Goal: Complete application form

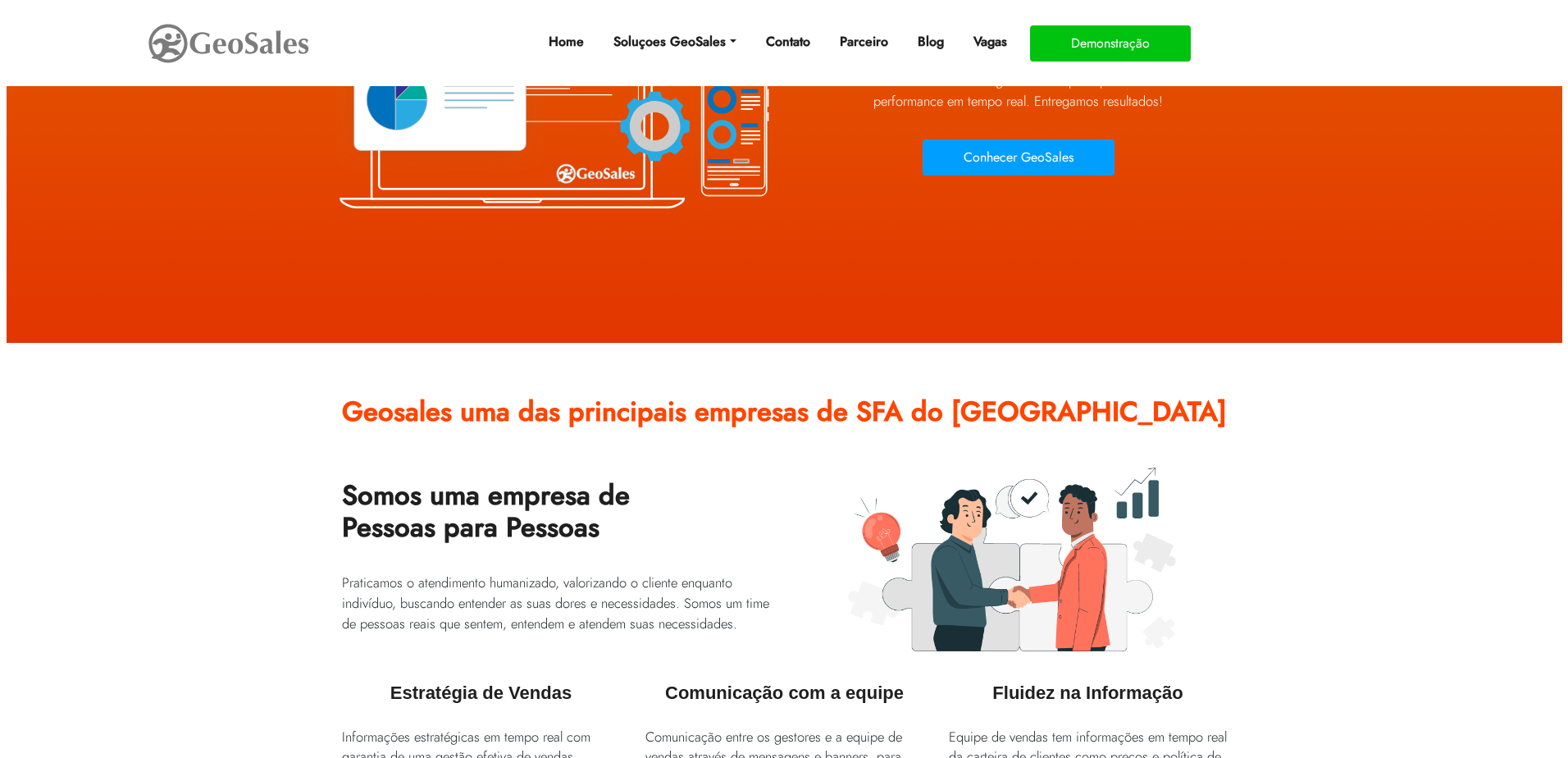
scroll to position [82, 0]
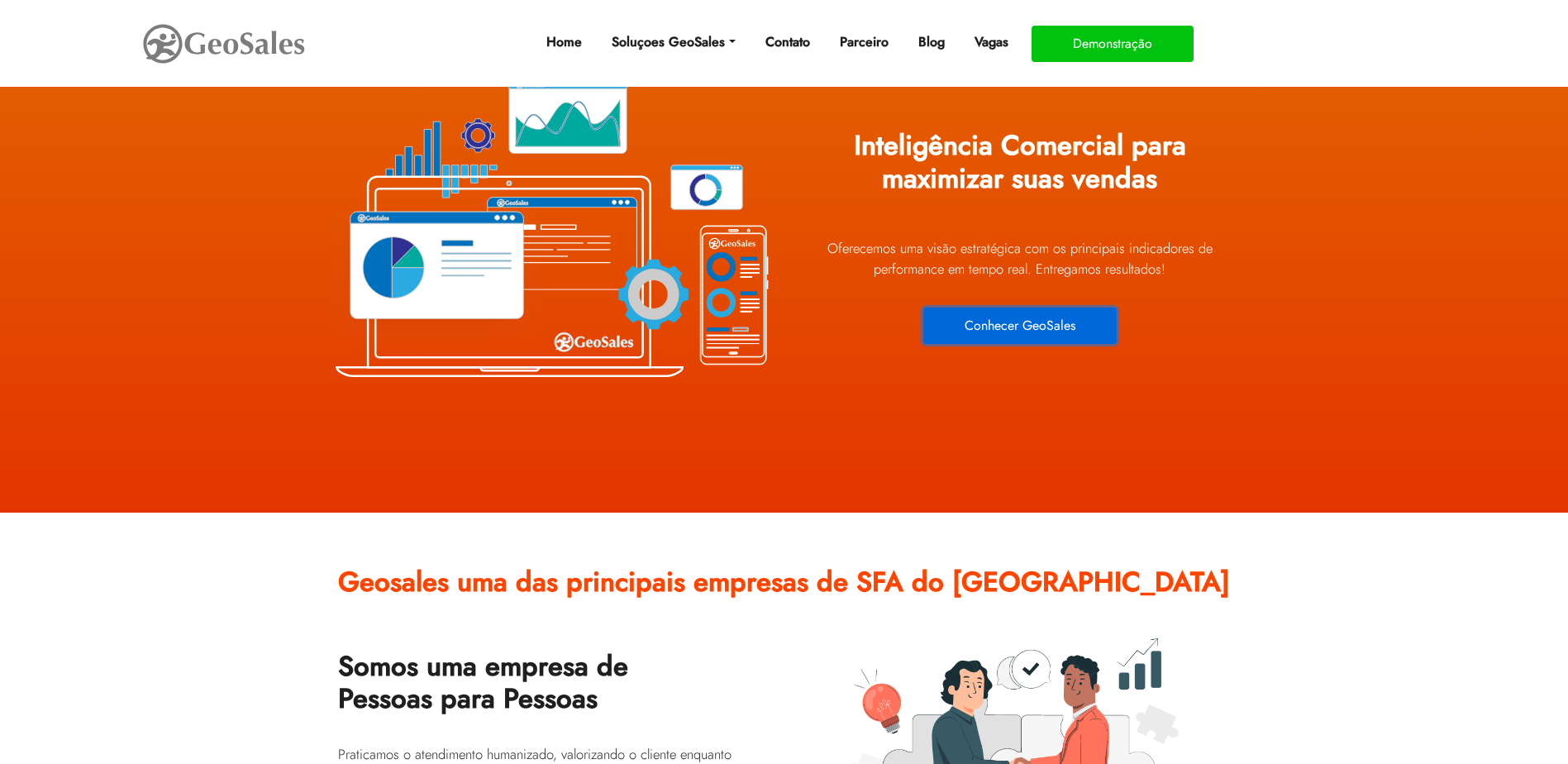
click at [1103, 325] on button "Conhecer GeoSales" at bounding box center [1020, 326] width 194 height 37
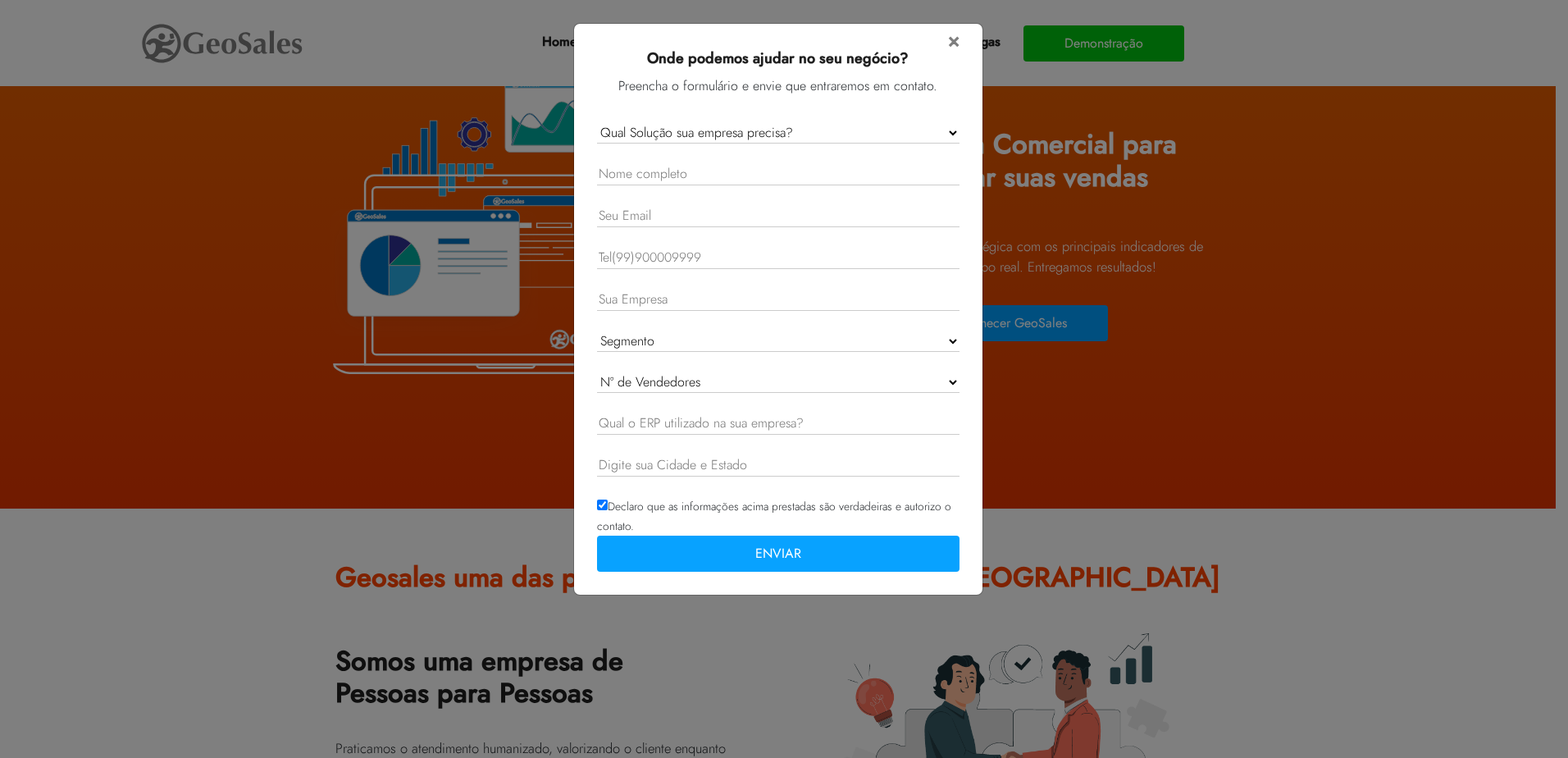
click at [849, 133] on select "Qual Solução sua empresa precisa? GeoSales Força de Vendas GeoSales Intelligenc…" at bounding box center [777, 133] width 362 height 21
select select "Forca de Vendas"
click at [597, 122] on select "Qual Solução sua empresa precisa? GeoSales Força de Vendas GeoSales Intelligenc…" at bounding box center [777, 133] width 362 height 21
click at [837, 191] on form "× Onde podemos ajudar no seu negócio? Preencha o formulário e envie que entrare…" at bounding box center [777, 305] width 362 height 550
click at [835, 177] on input "text" at bounding box center [777, 174] width 362 height 22
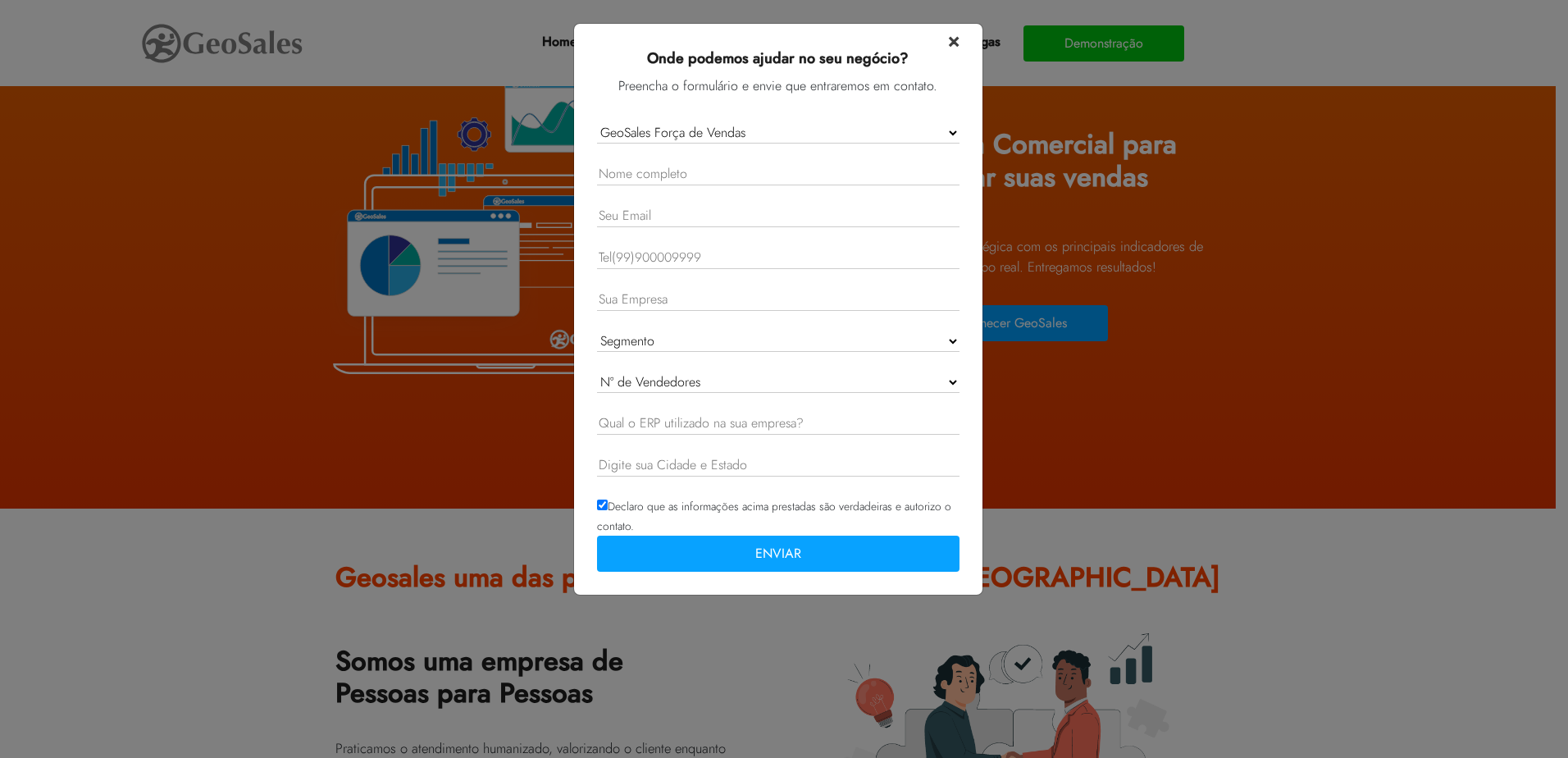
click at [955, 44] on span "×" at bounding box center [954, 40] width 12 height 28
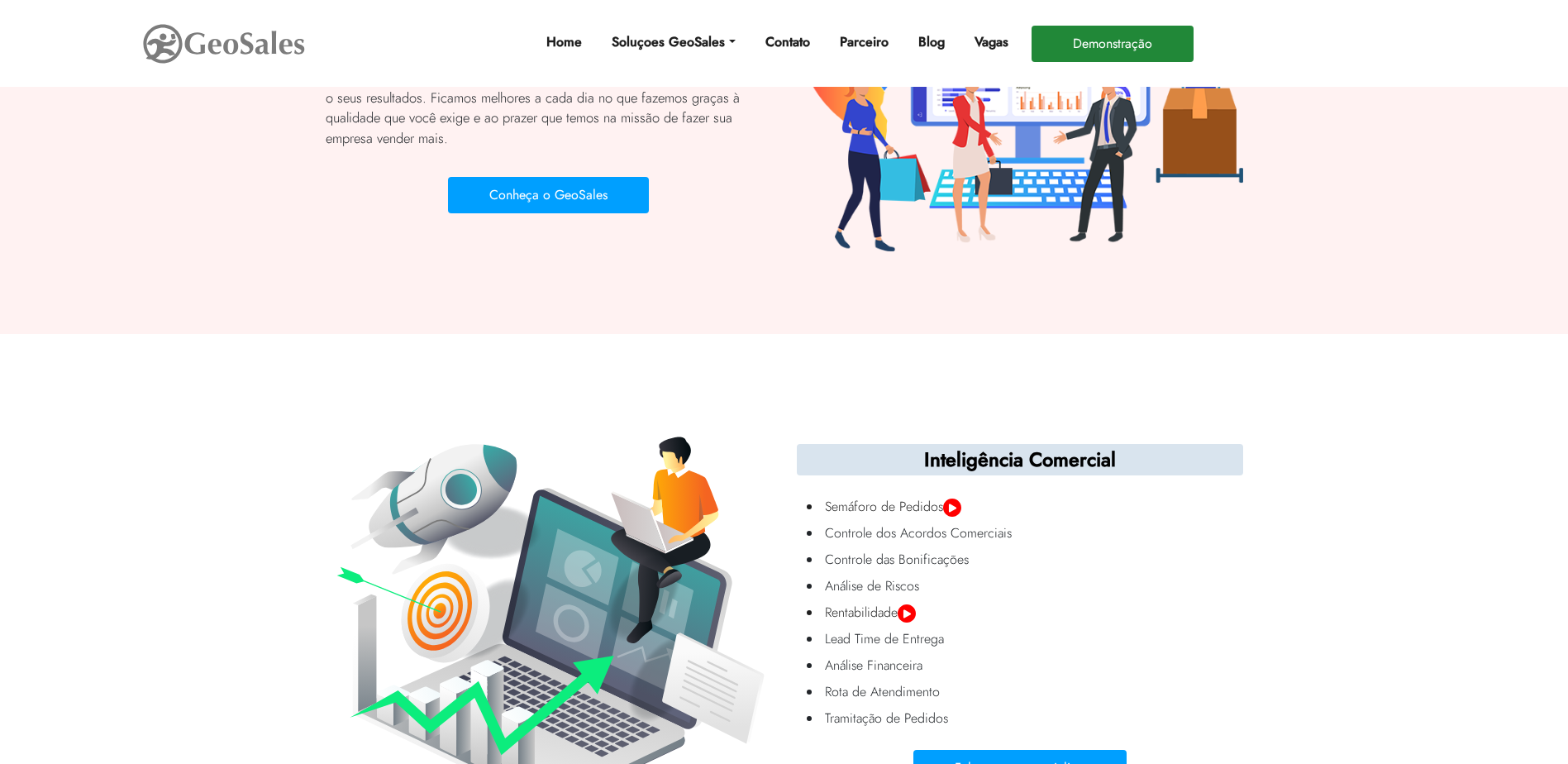
scroll to position [2149, 0]
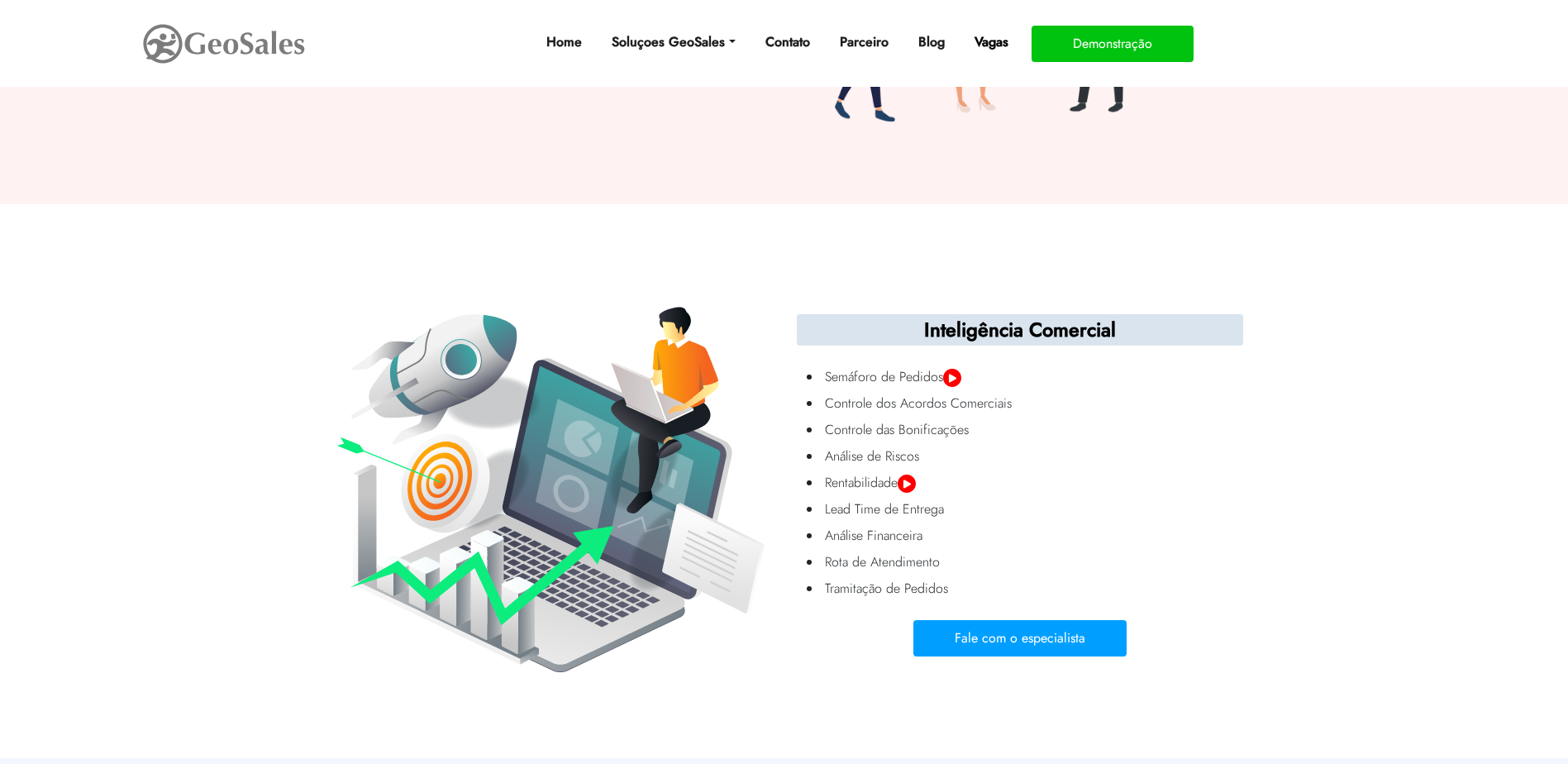
click at [999, 46] on link "Vagas" at bounding box center [991, 42] width 47 height 33
